Goal: Check status: Check status

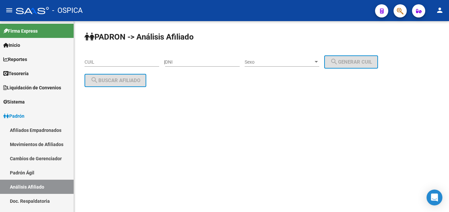
click at [180, 60] on input "DNI" at bounding box center [202, 62] width 75 height 6
click at [110, 57] on div "CUIL" at bounding box center [122, 60] width 75 height 13
paste input "50-847044"
type input "5"
paste input "20-26631744-2"
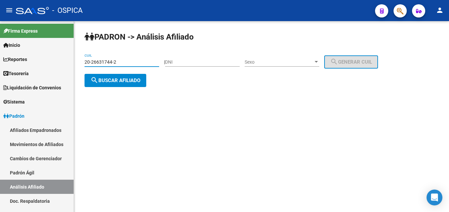
type input "20-26631744-2"
click at [119, 82] on span "search Buscar afiliado" at bounding box center [116, 81] width 50 height 6
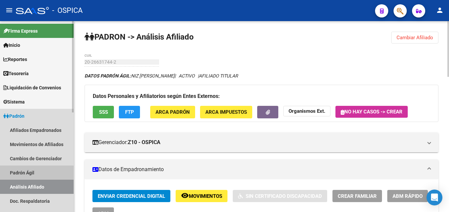
click at [28, 173] on link "Padrón Ágil" at bounding box center [37, 173] width 74 height 14
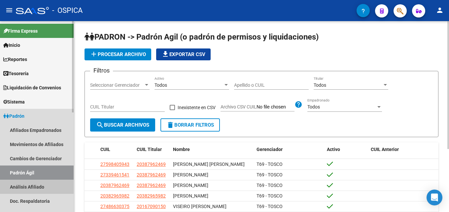
click at [43, 186] on link "Análisis Afiliado" at bounding box center [37, 187] width 74 height 14
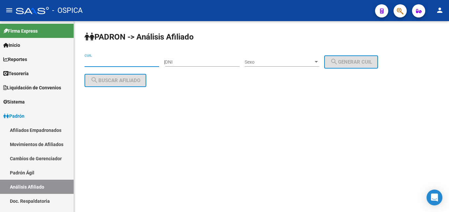
click at [112, 62] on input "CUIL" at bounding box center [122, 62] width 75 height 6
paste input "20-26631744-2"
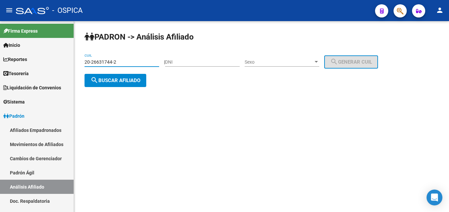
type input "20-26631744-2"
click at [135, 81] on span "search Buscar afiliado" at bounding box center [116, 81] width 50 height 6
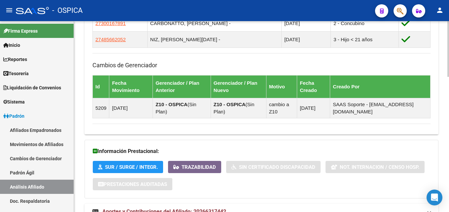
scroll to position [464, 0]
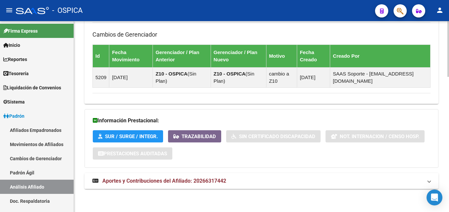
click at [209, 182] on span "Aportes y Contribuciones del Afiliado: 20266317442" at bounding box center [164, 181] width 124 height 6
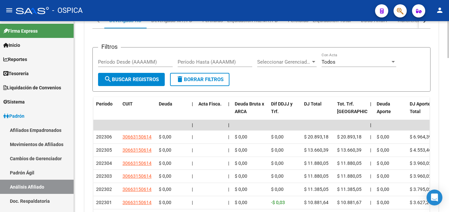
scroll to position [637, 0]
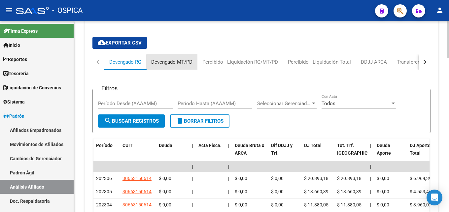
click at [196, 63] on div "Devengado MT/PD" at bounding box center [171, 62] width 51 height 16
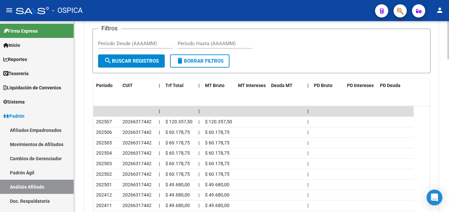
scroll to position [663, 0]
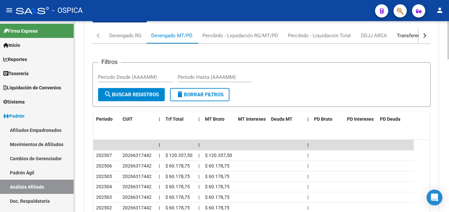
click at [397, 37] on div "Transferencias ARCA" at bounding box center [420, 35] width 47 height 7
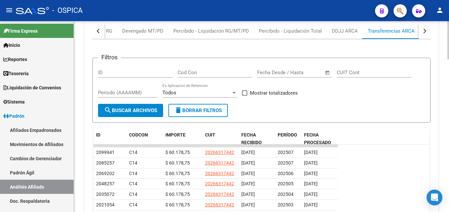
scroll to position [697, 0]
